Goal: Task Accomplishment & Management: Use online tool/utility

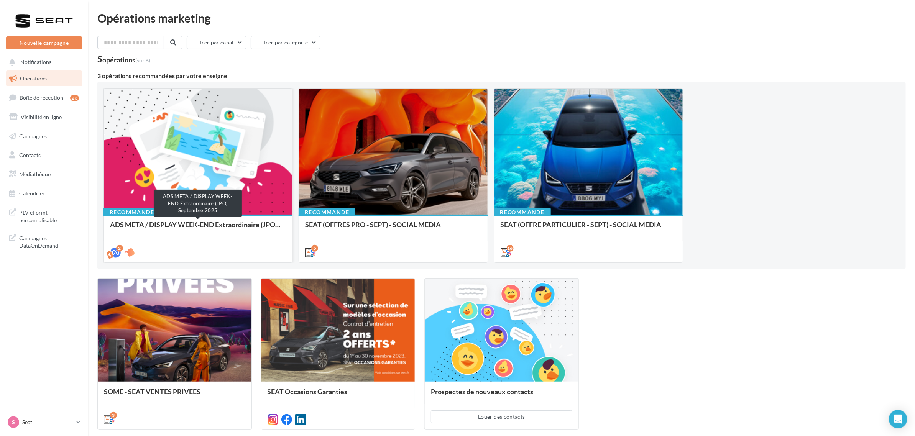
click at [186, 228] on div "ADS META / DISPLAY WEEK-END Extraordinaire (JPO) Septembre 2025" at bounding box center [198, 228] width 176 height 15
